Goal: Information Seeking & Learning: Learn about a topic

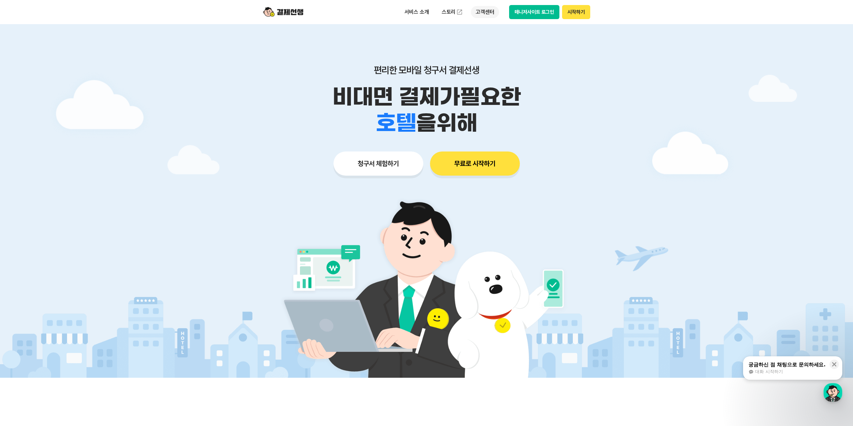
click at [487, 12] on p "고객센터" at bounding box center [485, 12] width 28 height 12
click at [495, 40] on link "자주 묻는 질문" at bounding box center [499, 39] width 56 height 13
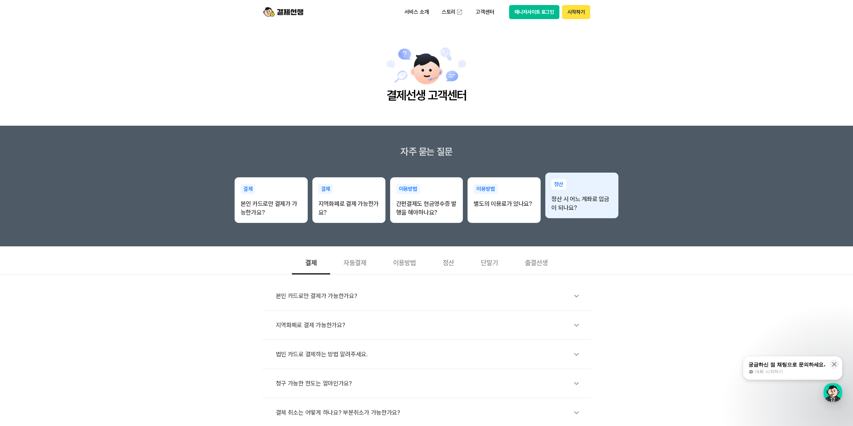
click at [572, 192] on div "정산 정산 시 어느 계좌로 입금이 되나요?" at bounding box center [581, 196] width 73 height 46
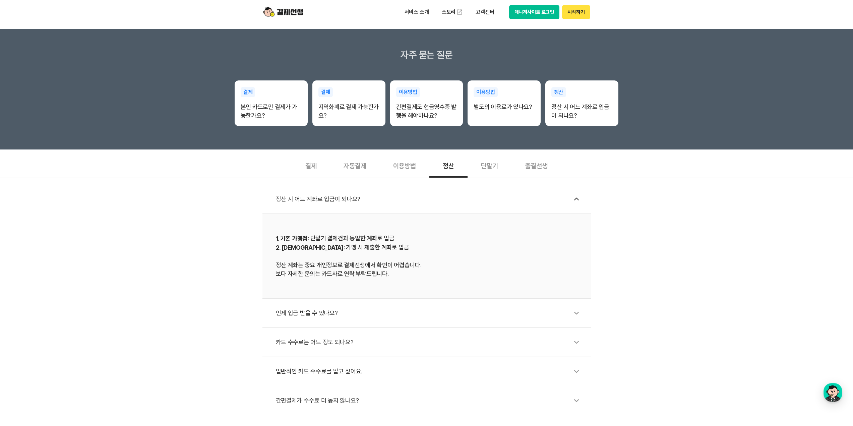
scroll to position [89, 0]
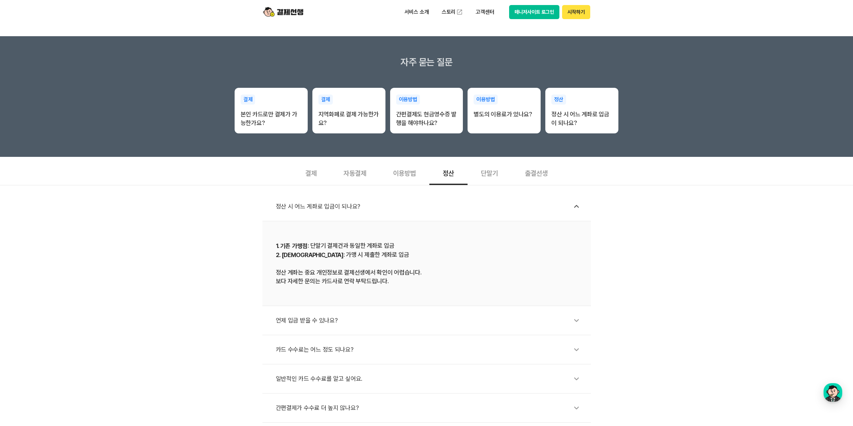
click at [405, 176] on div "이용방법" at bounding box center [405, 172] width 50 height 25
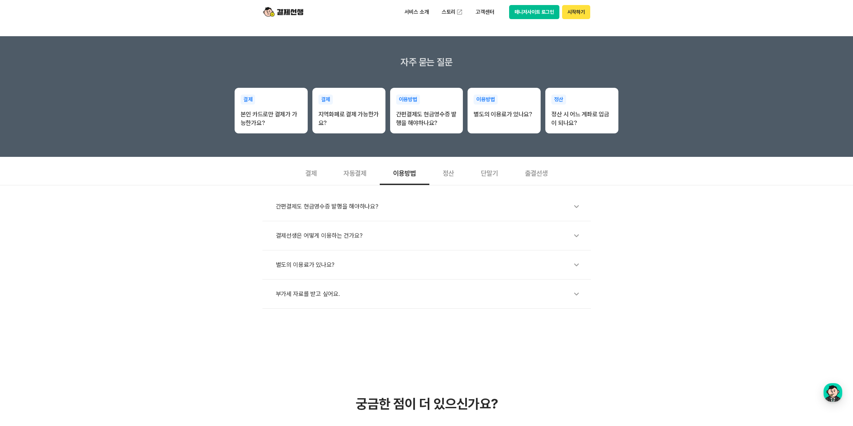
click at [351, 175] on div "자동결제" at bounding box center [355, 172] width 50 height 25
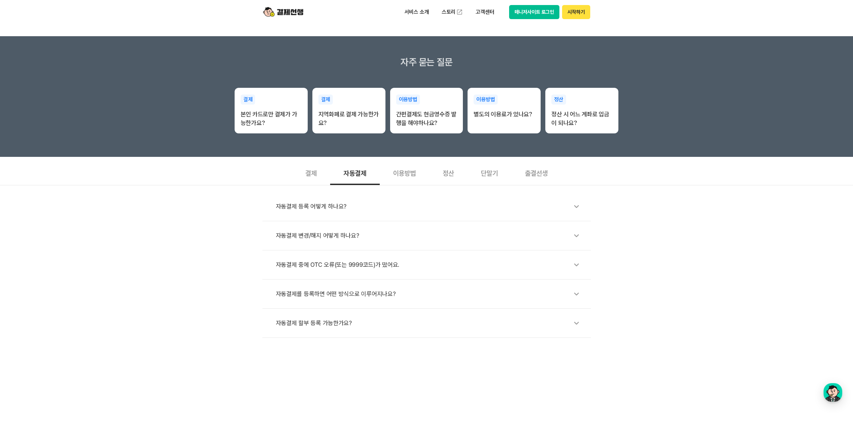
click at [316, 174] on div "결제" at bounding box center [311, 172] width 38 height 25
click at [839, 396] on div "button" at bounding box center [832, 392] width 19 height 19
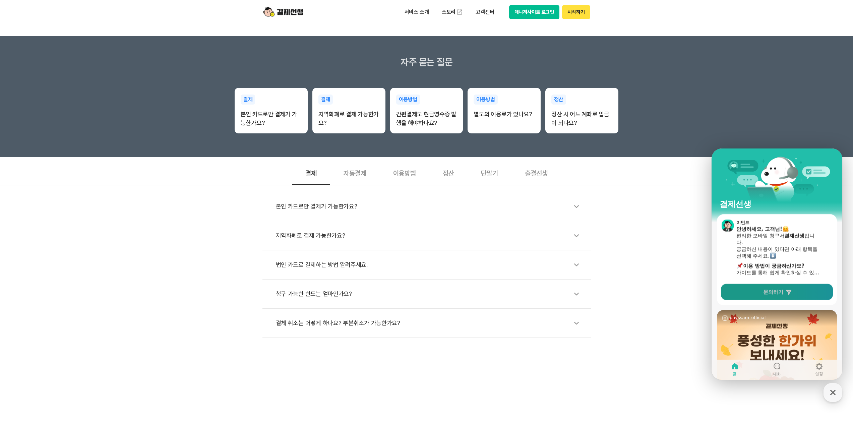
click at [774, 297] on link "문의하기" at bounding box center [777, 292] width 112 height 16
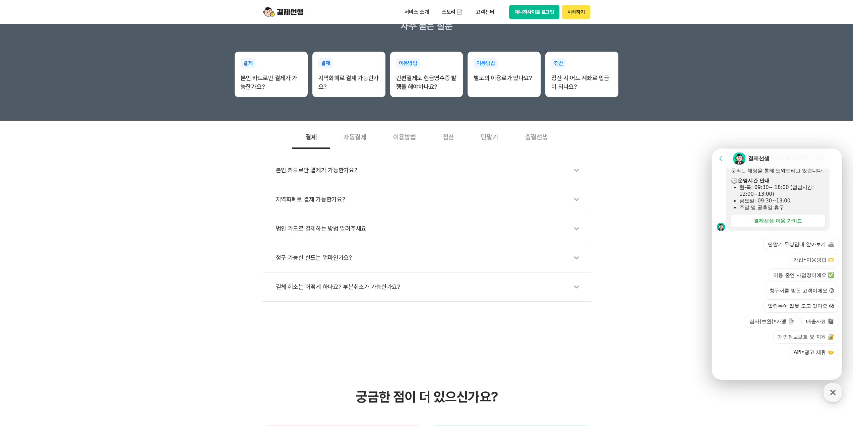
scroll to position [0, 0]
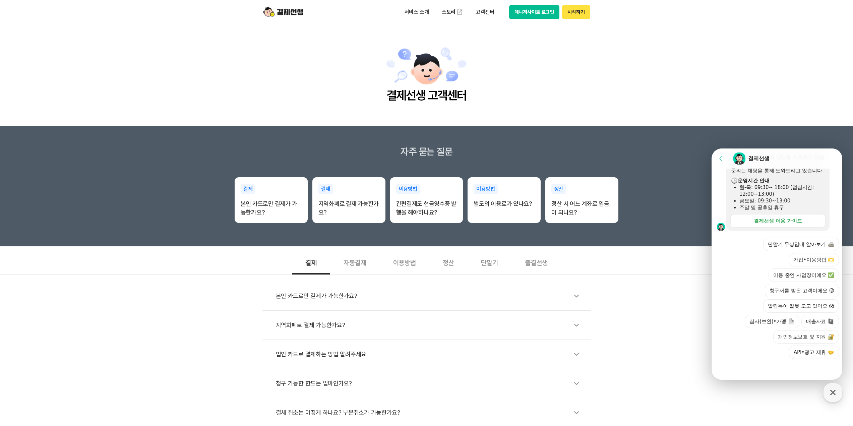
drag, startPoint x: 1402, startPoint y: 482, endPoint x: 714, endPoint y: 259, distance: 723.5
